Goal: Use online tool/utility: Utilize a website feature to perform a specific function

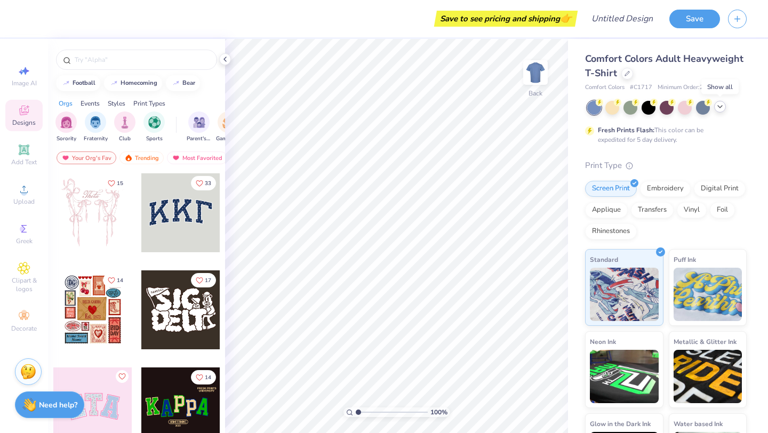
click at [723, 108] on icon at bounding box center [720, 106] width 9 height 9
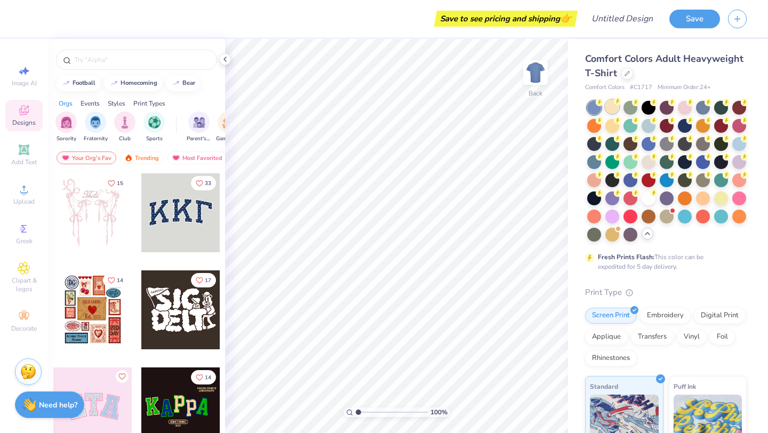
click at [611, 109] on div at bounding box center [613, 107] width 14 height 14
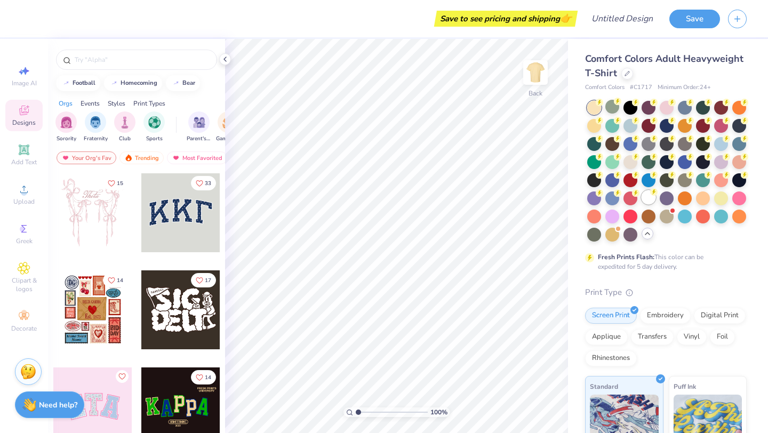
click at [649, 199] on div at bounding box center [649, 198] width 14 height 14
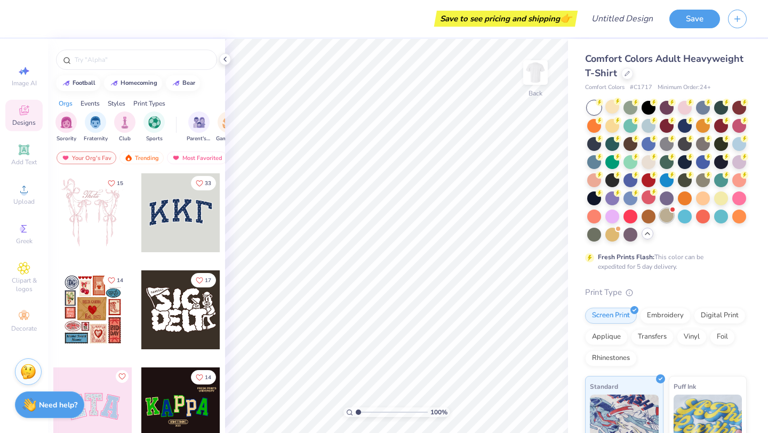
click at [670, 216] on div at bounding box center [667, 216] width 14 height 14
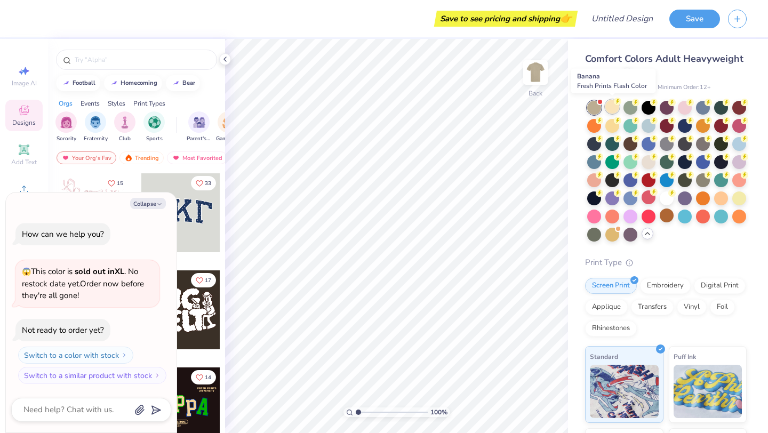
click at [608, 108] on div at bounding box center [613, 107] width 14 height 14
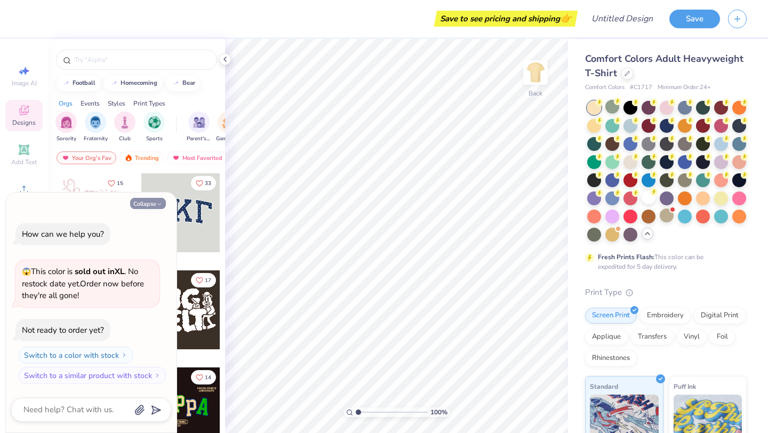
click at [149, 203] on button "Collapse" at bounding box center [148, 203] width 36 height 11
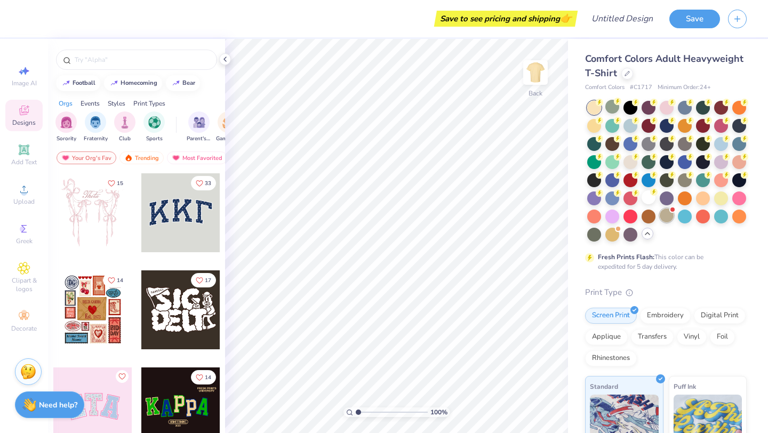
click at [663, 217] on div at bounding box center [667, 216] width 14 height 14
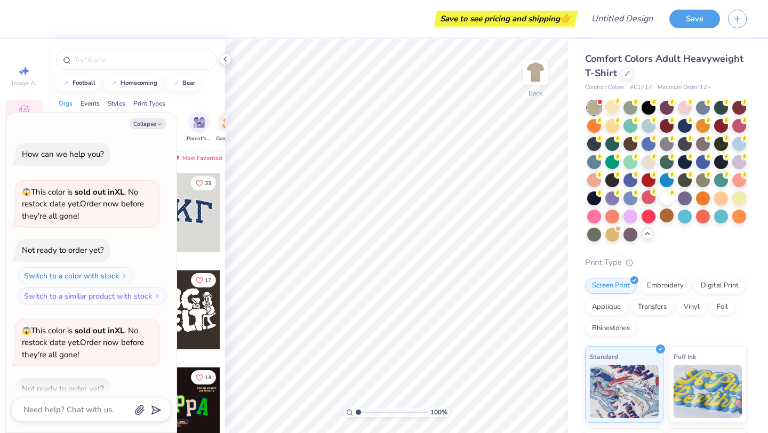
scroll to position [59, 0]
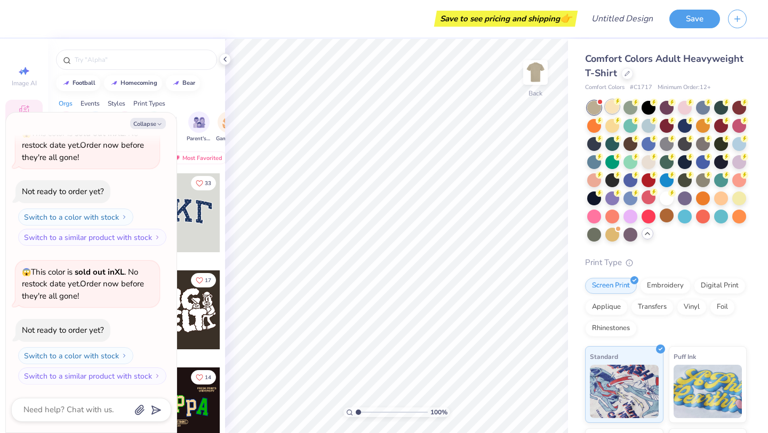
click at [610, 114] on div at bounding box center [668, 171] width 160 height 141
click at [612, 130] on div at bounding box center [613, 125] width 14 height 14
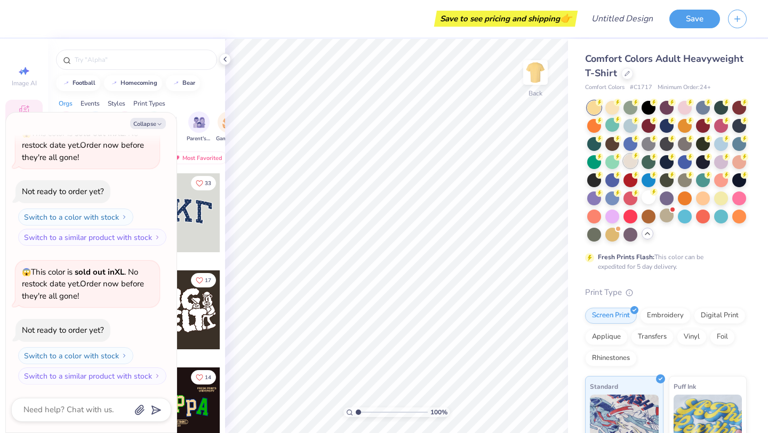
click at [636, 161] on div at bounding box center [631, 161] width 14 height 14
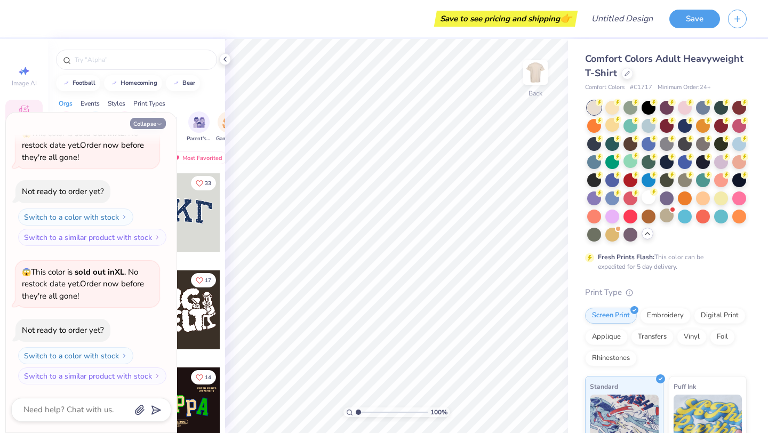
click at [151, 123] on button "Collapse" at bounding box center [148, 123] width 36 height 11
type textarea "x"
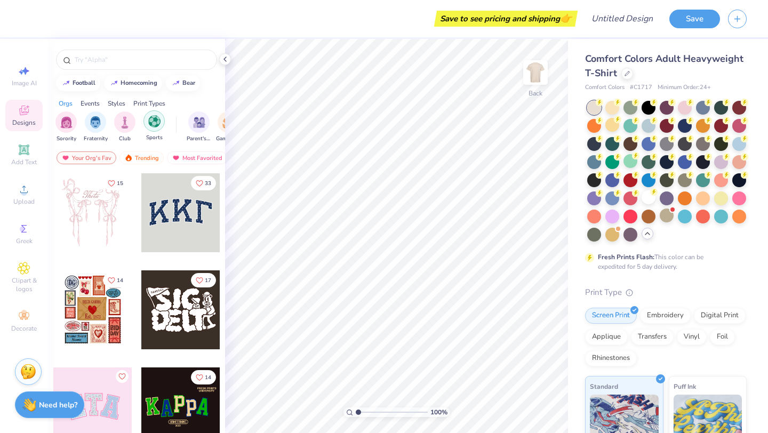
click at [152, 131] on div "filter for Sports" at bounding box center [154, 120] width 21 height 21
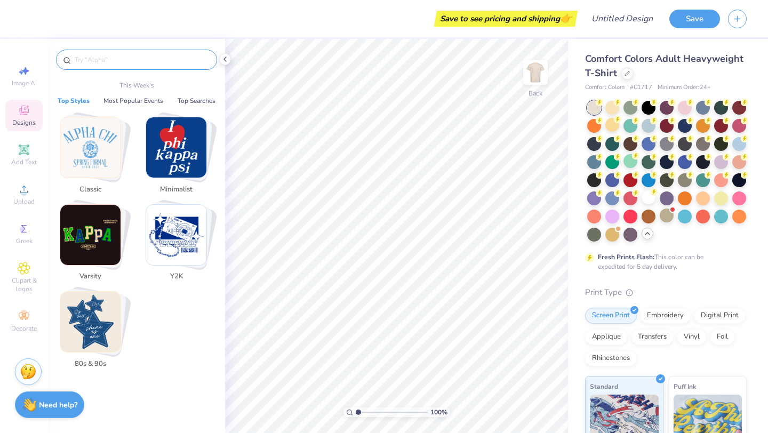
click at [116, 61] on input "text" at bounding box center [142, 59] width 137 height 11
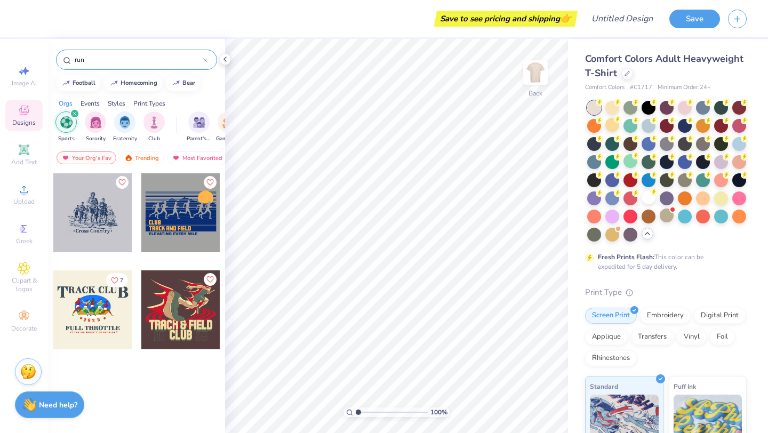
click at [73, 113] on icon "filter for Sports" at bounding box center [75, 114] width 4 height 4
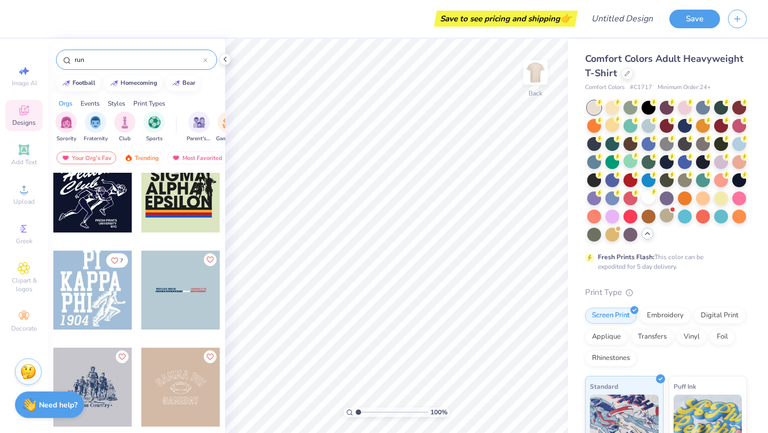
scroll to position [80, 0]
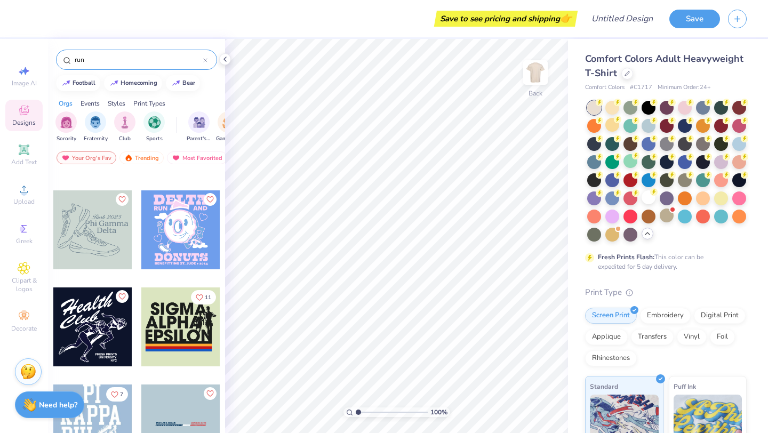
click at [140, 58] on input "run" at bounding box center [139, 59] width 130 height 11
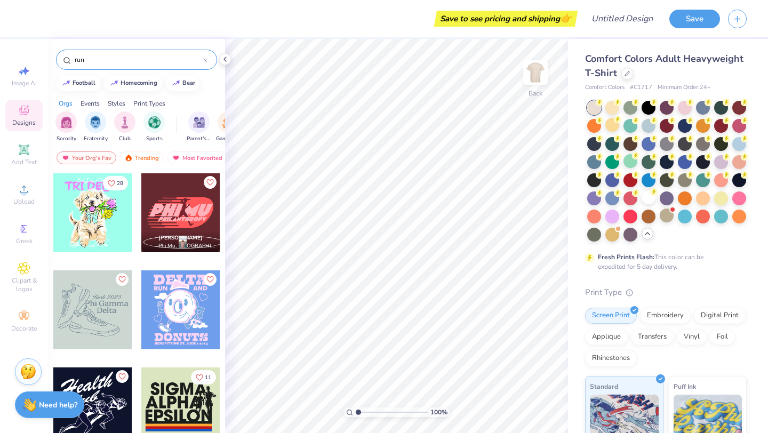
drag, startPoint x: 130, startPoint y: 58, endPoint x: 73, endPoint y: 54, distance: 57.2
click at [72, 54] on div "run" at bounding box center [136, 60] width 161 height 20
type input "dog"
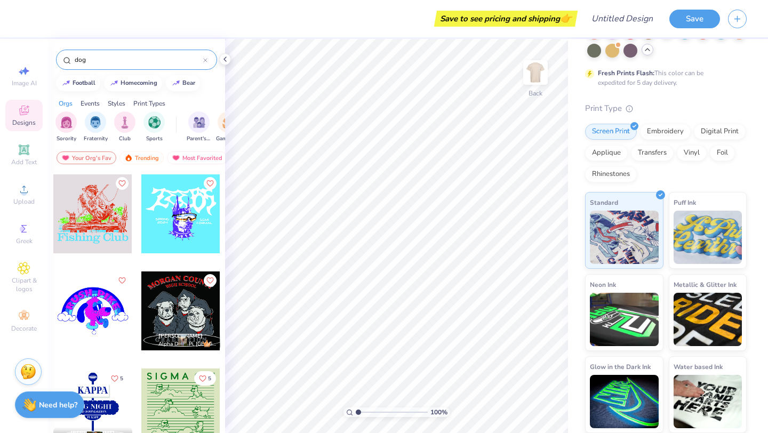
scroll to position [2535, 0]
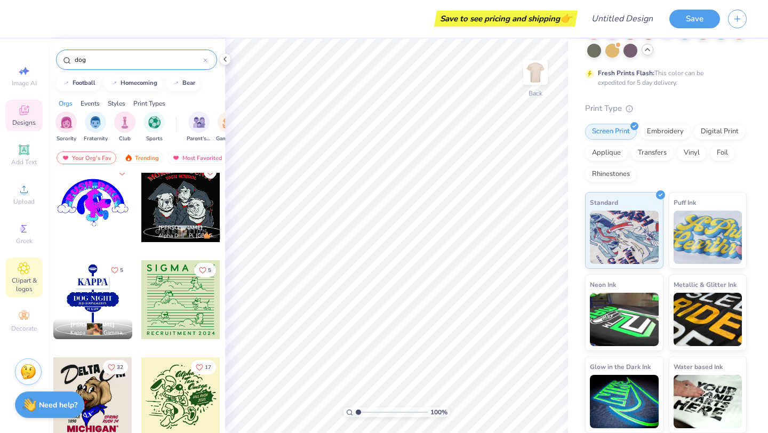
click at [29, 271] on icon at bounding box center [24, 268] width 12 height 13
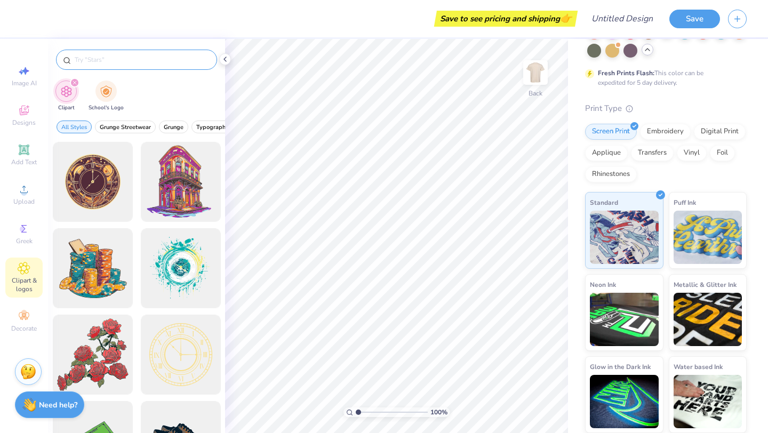
click at [117, 62] on input "text" at bounding box center [142, 59] width 137 height 11
type input "running dog"
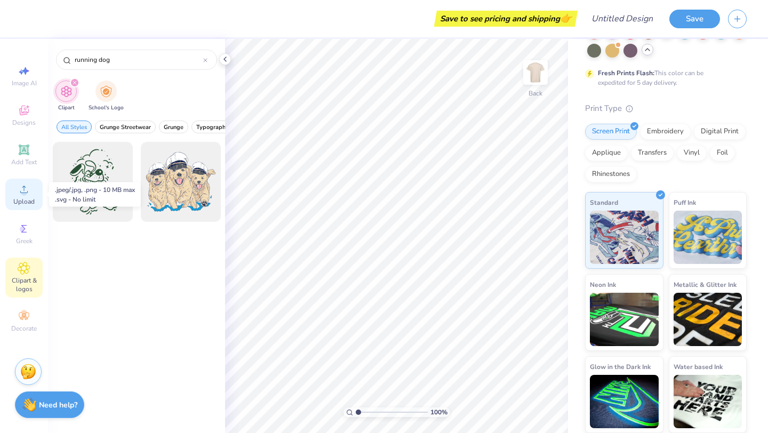
click at [31, 197] on div "Upload" at bounding box center [23, 194] width 37 height 31
click at [22, 84] on span "Image AI" at bounding box center [24, 83] width 25 height 9
select select "4"
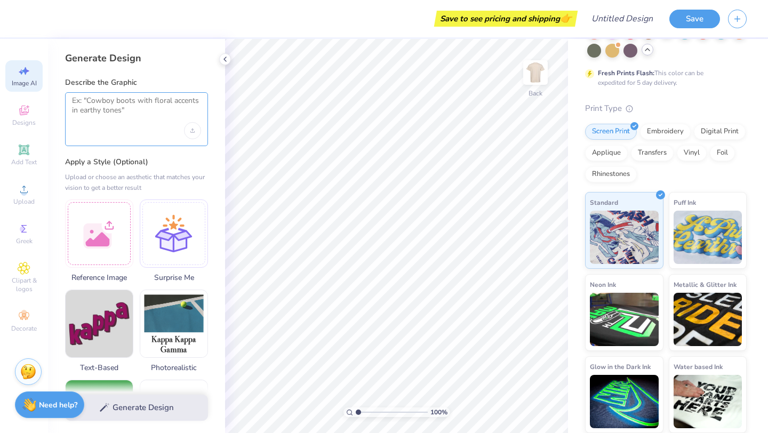
click at [134, 115] on textarea at bounding box center [136, 109] width 129 height 27
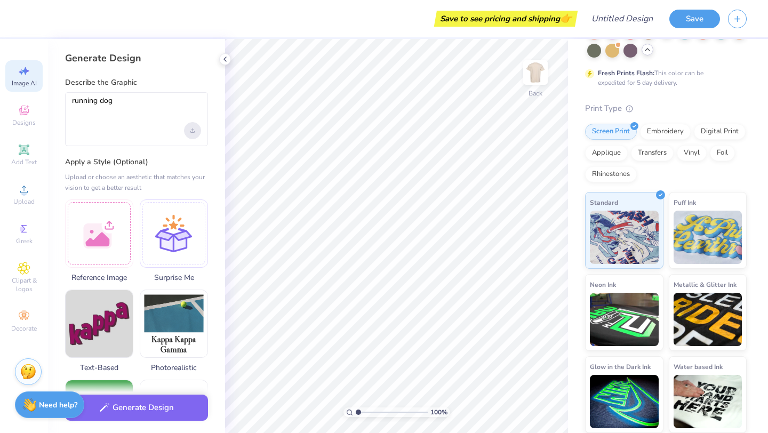
click at [193, 129] on icon "Upload image" at bounding box center [193, 130] width 0 height 3
click at [123, 108] on textarea "running dog" at bounding box center [136, 109] width 129 height 27
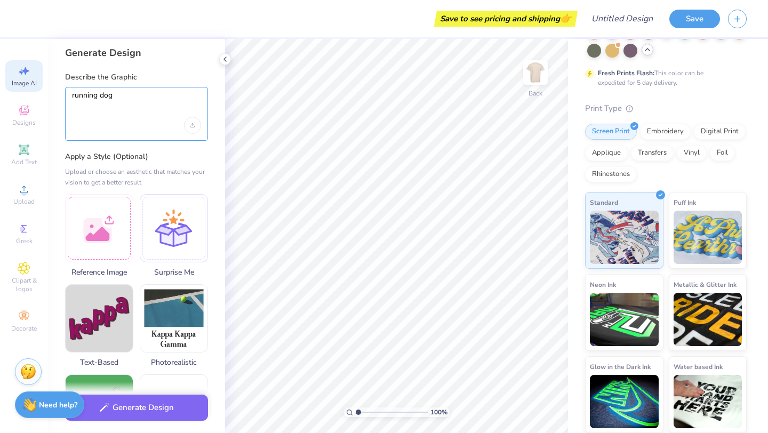
scroll to position [7, 0]
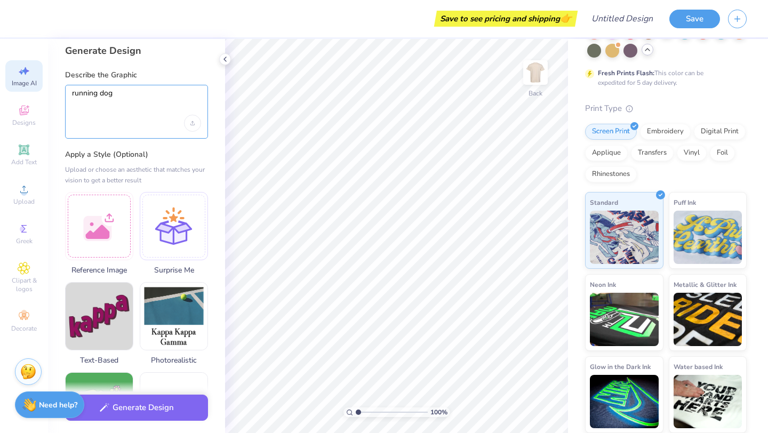
click at [121, 91] on textarea "running dog" at bounding box center [136, 102] width 129 height 27
type textarea "running dog in [GEOGRAPHIC_DATA]"
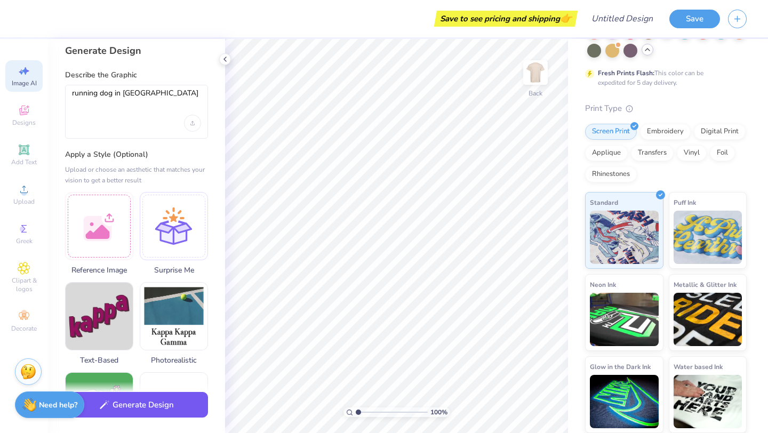
click at [148, 409] on button "Generate Design" at bounding box center [136, 405] width 143 height 26
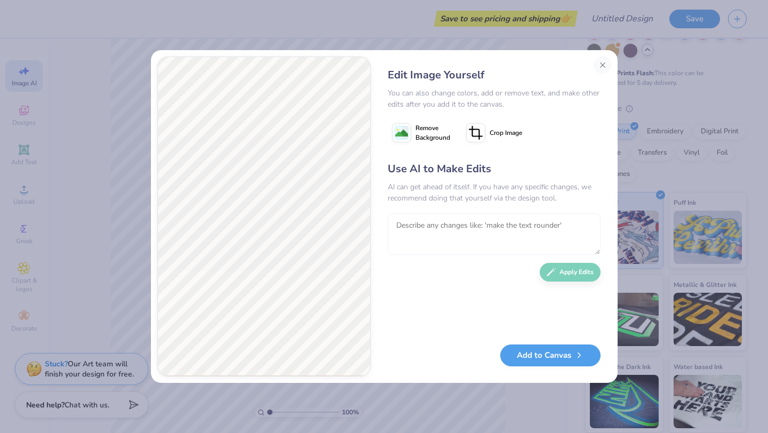
click at [423, 227] on textarea at bounding box center [494, 234] width 213 height 42
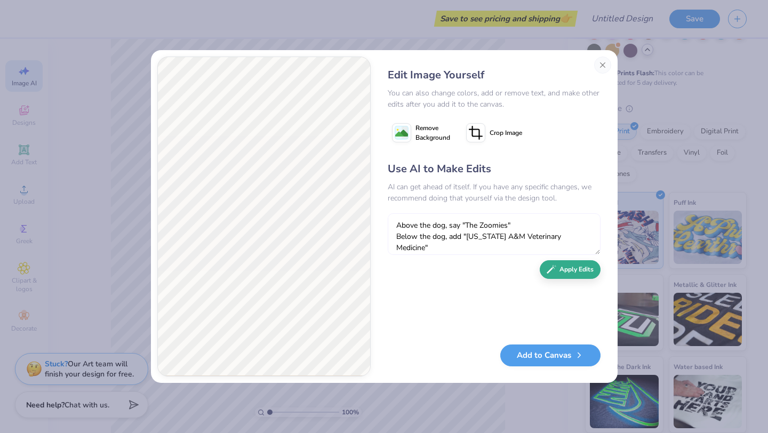
type textarea "Above the dog, say "The Zoomies" Below the dog, add "[US_STATE] A&M Veterinary …"
click at [580, 280] on div "Use AI to Make Edits AI can get ahead of itself. If you have any specific chang…" at bounding box center [494, 247] width 213 height 173
click at [580, 277] on button "Apply Edits" at bounding box center [570, 269] width 61 height 19
